Goal: Download file/media

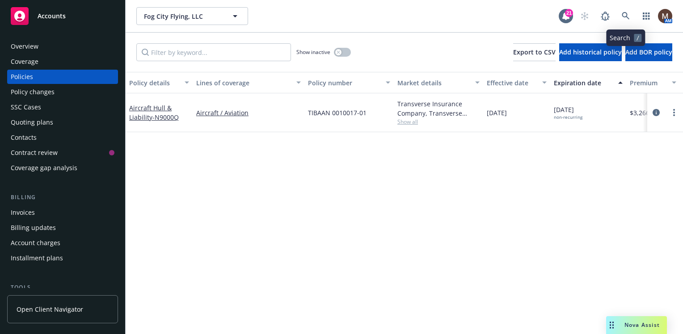
scroll to position [89, 0]
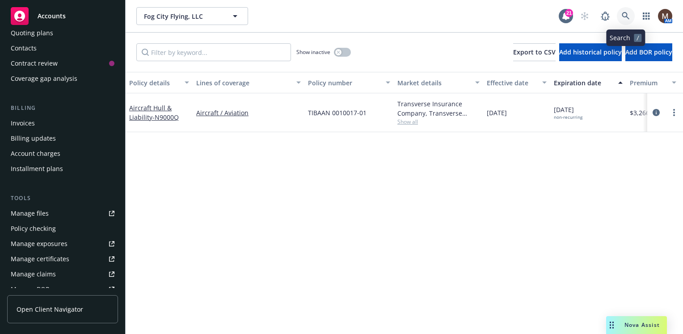
click at [625, 14] on icon at bounding box center [626, 16] width 8 height 8
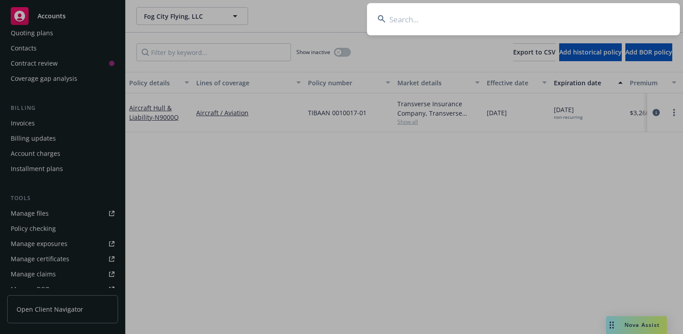
click at [400, 18] on input at bounding box center [523, 19] width 313 height 32
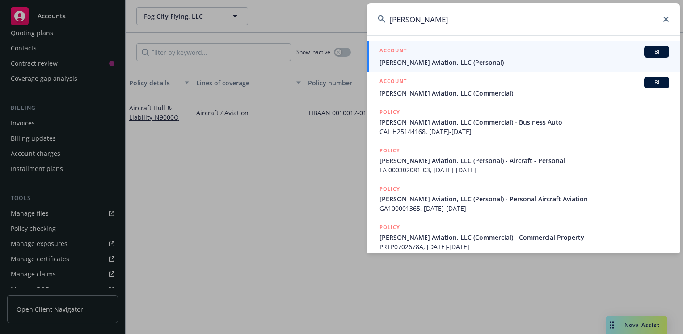
type input "[PERSON_NAME]"
click at [392, 59] on li "ACCOUNT BI [PERSON_NAME] Aviation, LLC (Personal)" at bounding box center [523, 56] width 313 height 31
click at [417, 63] on span "[PERSON_NAME] Aviation, LLC (Personal)" at bounding box center [524, 62] width 290 height 9
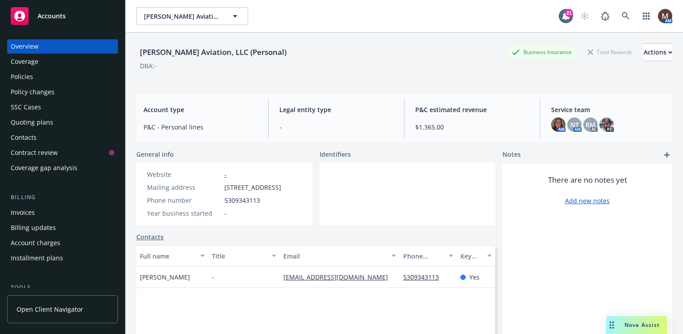
click at [31, 75] on div "Policies" at bounding box center [22, 77] width 22 height 14
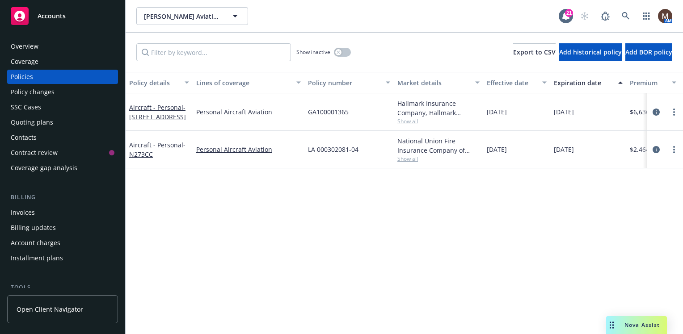
drag, startPoint x: 656, startPoint y: 111, endPoint x: 649, endPoint y: 112, distance: 6.8
click at [656, 111] on icon "circleInformation" at bounding box center [656, 112] width 7 height 7
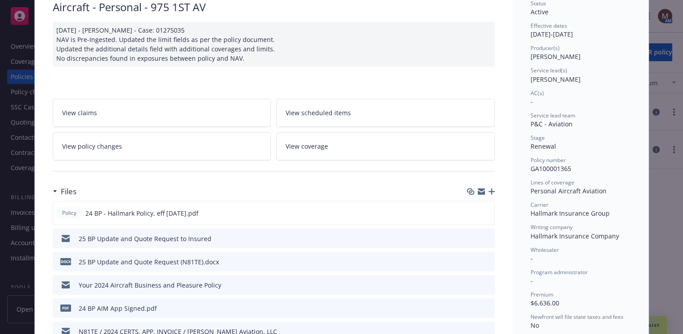
scroll to position [89, 0]
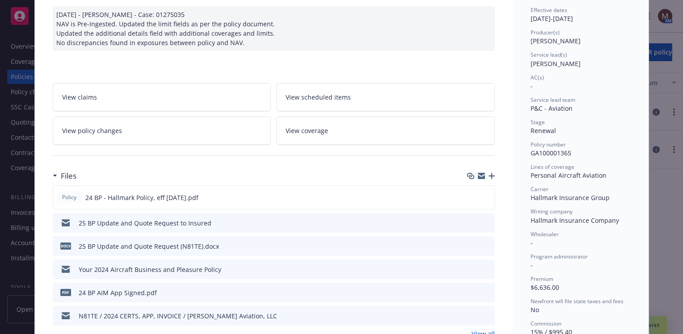
click at [468, 289] on icon "download file" at bounding box center [471, 292] width 7 height 7
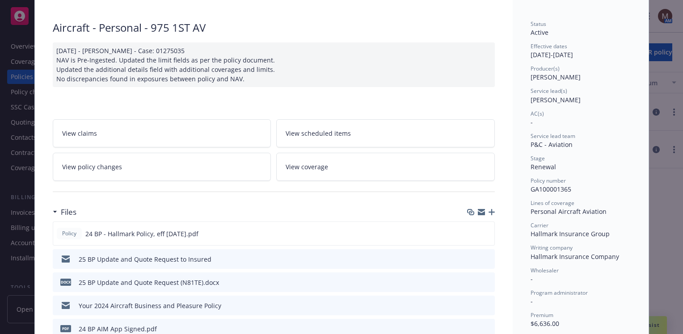
scroll to position [0, 0]
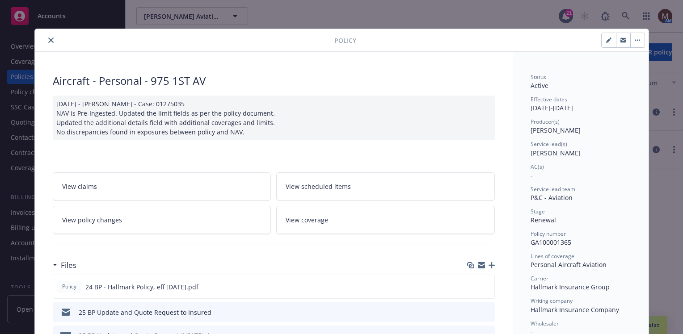
click at [48, 38] on icon "close" at bounding box center [50, 40] width 5 height 5
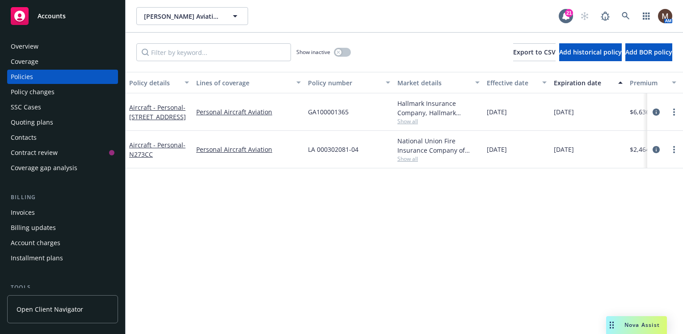
click at [186, 219] on div "Policy details Lines of coverage Policy number Market details Effective date Ex…" at bounding box center [404, 203] width 557 height 262
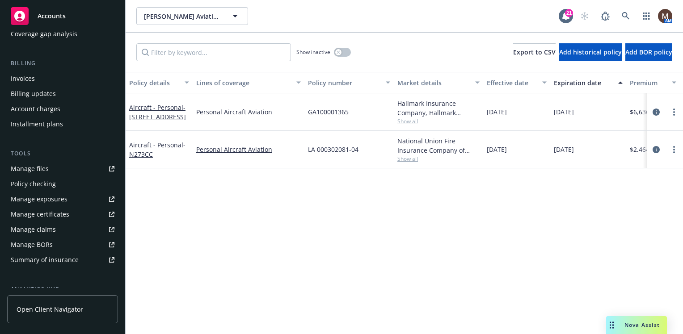
scroll to position [179, 0]
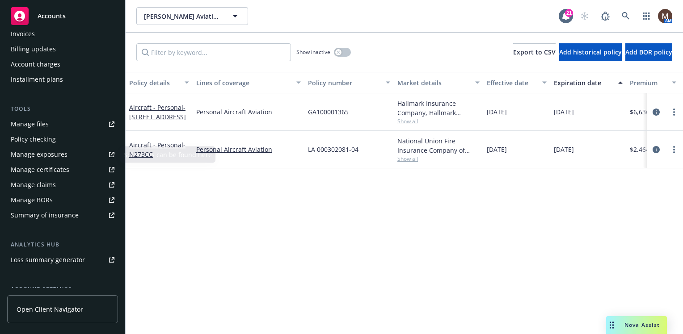
click at [42, 122] on div "Manage files" at bounding box center [30, 124] width 38 height 14
